Goal: Task Accomplishment & Management: Complete application form

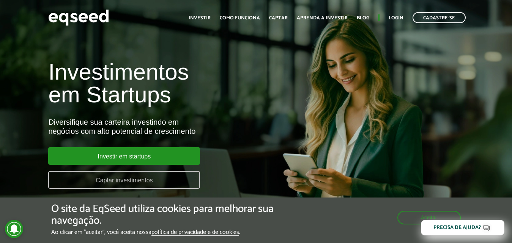
click at [134, 177] on link "Captar investimentos" at bounding box center [124, 180] width 152 height 18
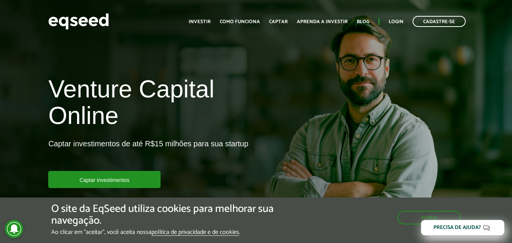
scroll to position [38, 0]
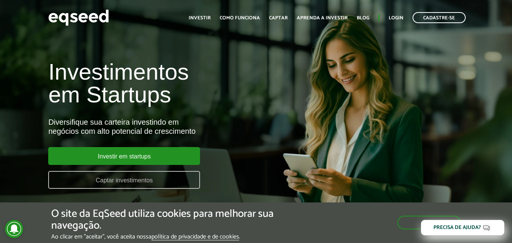
click at [127, 180] on link "Captar investimentos" at bounding box center [124, 180] width 152 height 18
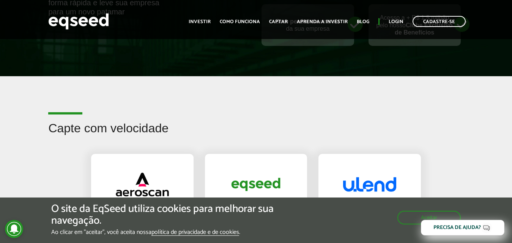
scroll to position [379, 0]
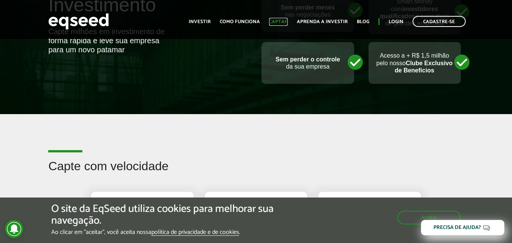
click at [285, 23] on link "Captar" at bounding box center [278, 21] width 19 height 5
